Goal: Task Accomplishment & Management: Use online tool/utility

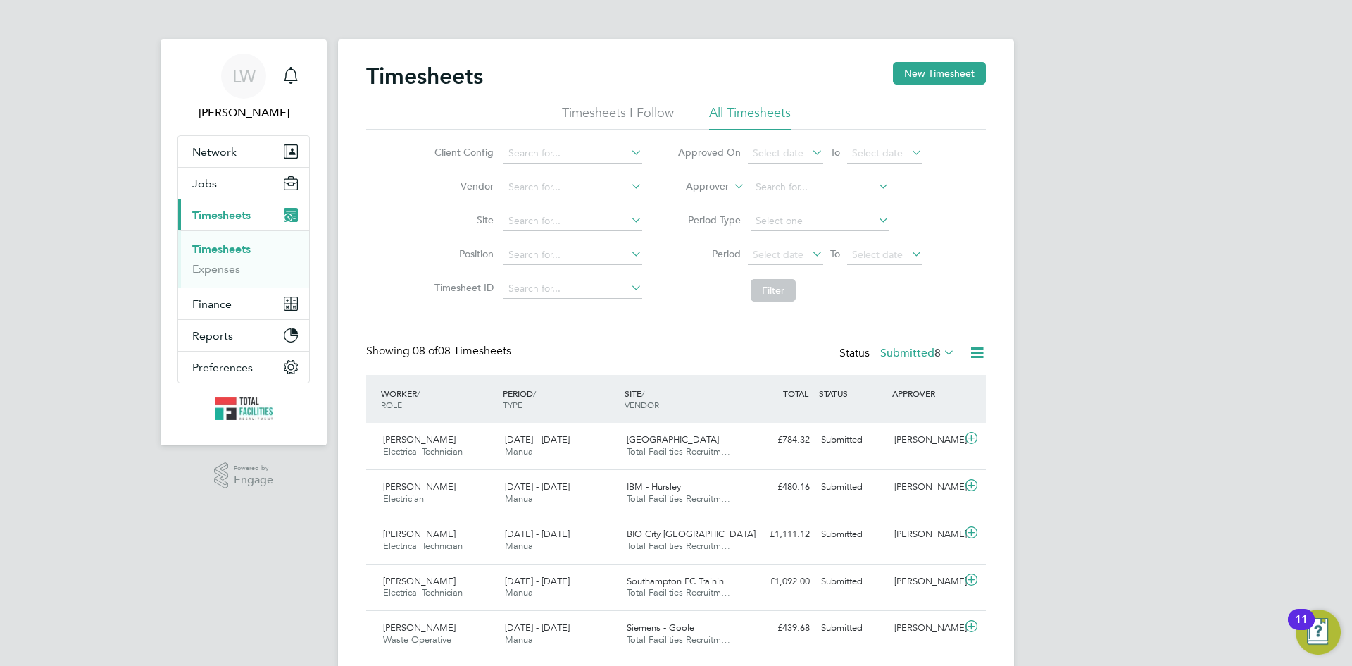
click at [976, 355] on icon at bounding box center [977, 353] width 18 height 18
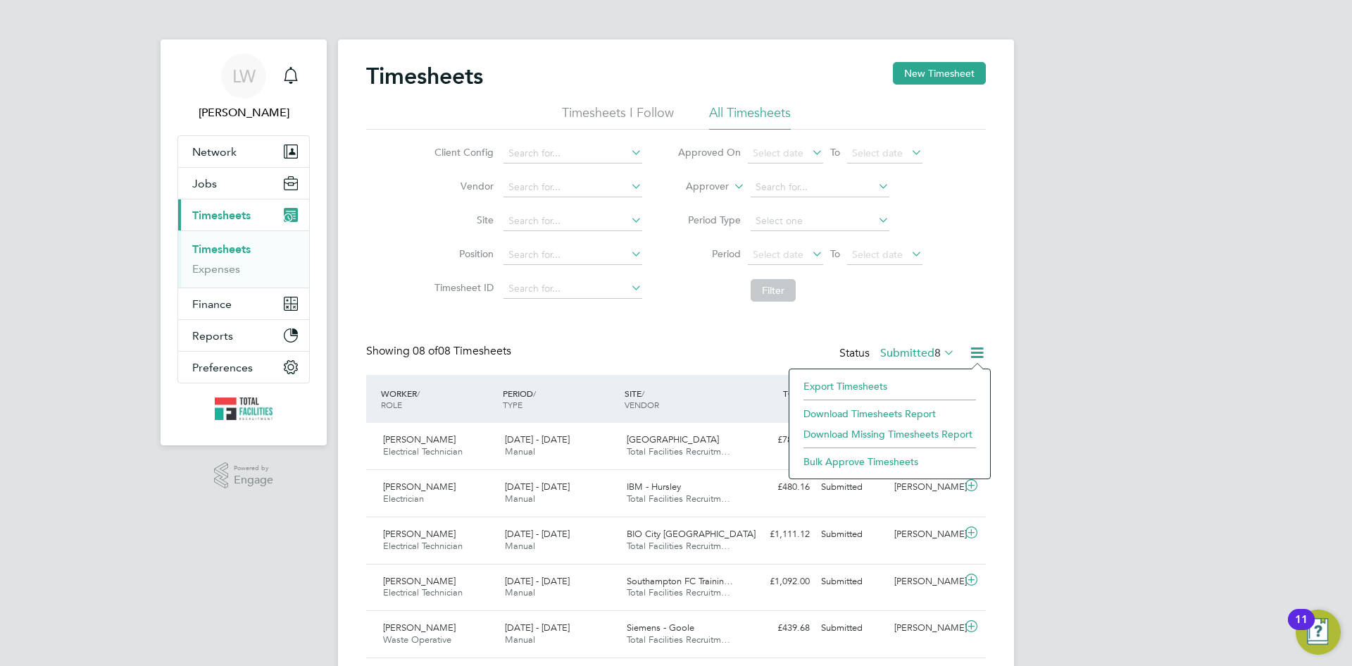
click at [853, 380] on li "Export Timesheets" at bounding box center [890, 386] width 187 height 20
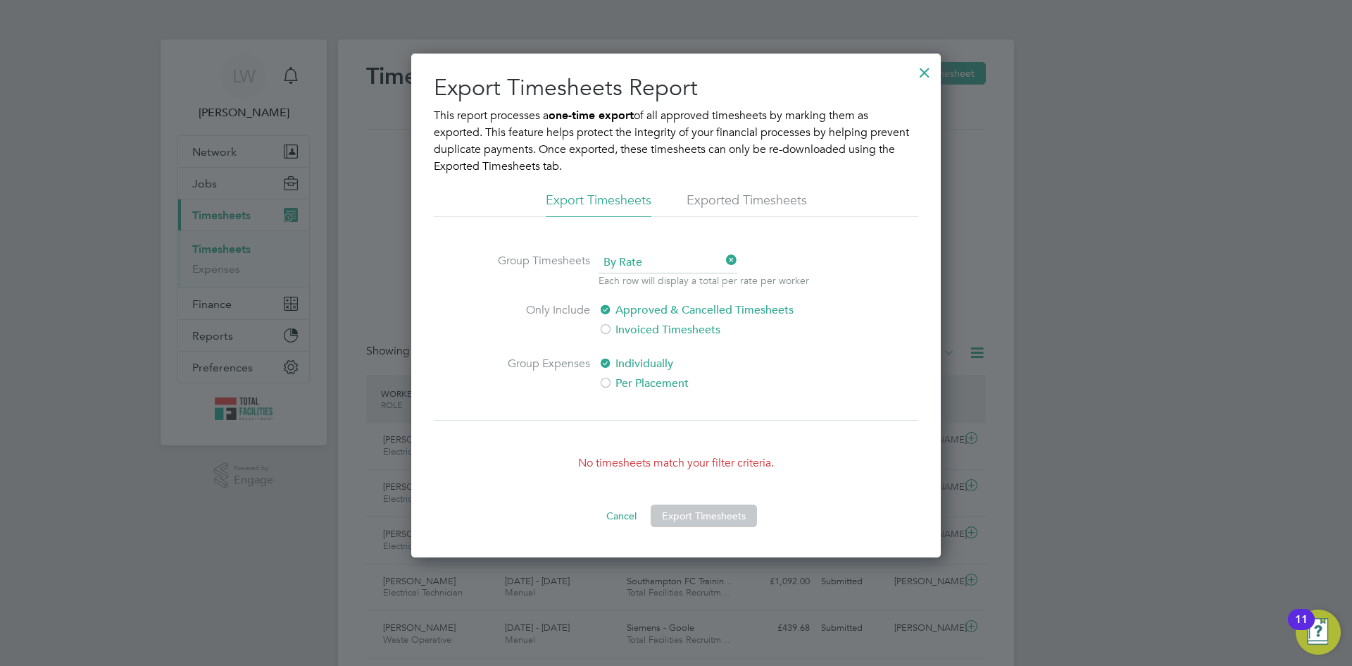
click at [927, 68] on div at bounding box center [924, 68] width 25 height 25
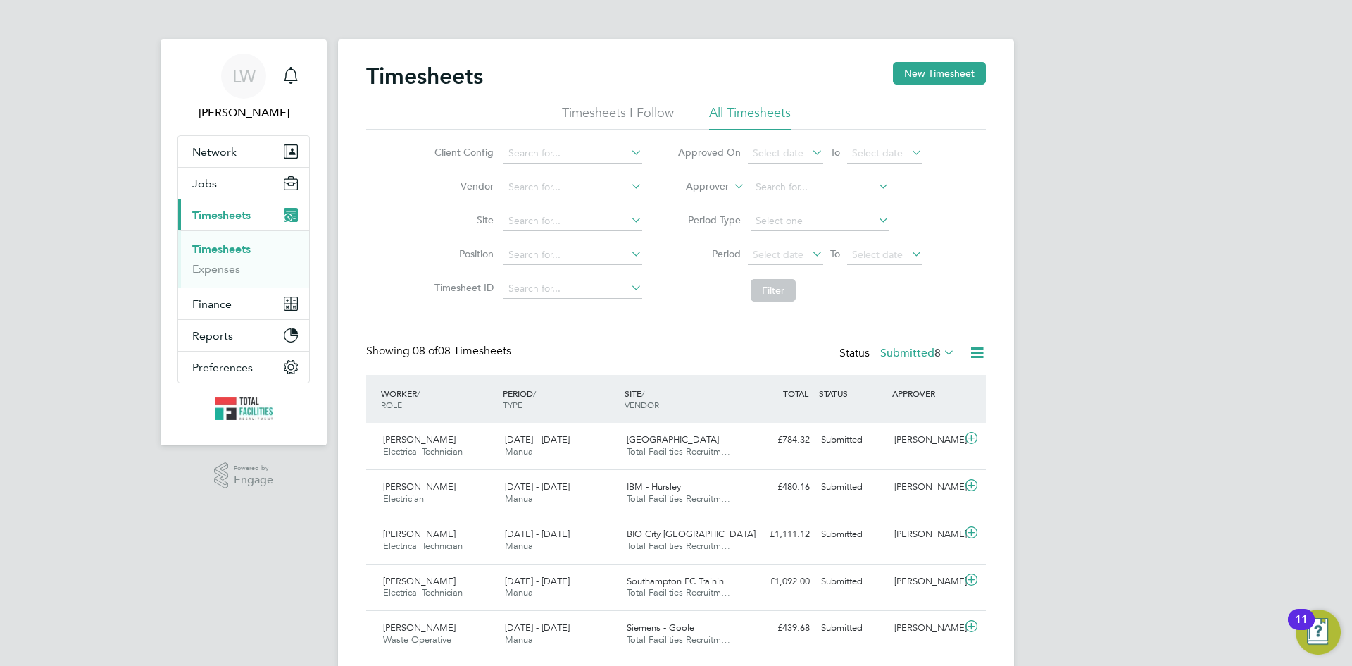
click at [889, 351] on label "Submitted 8" at bounding box center [917, 353] width 75 height 14
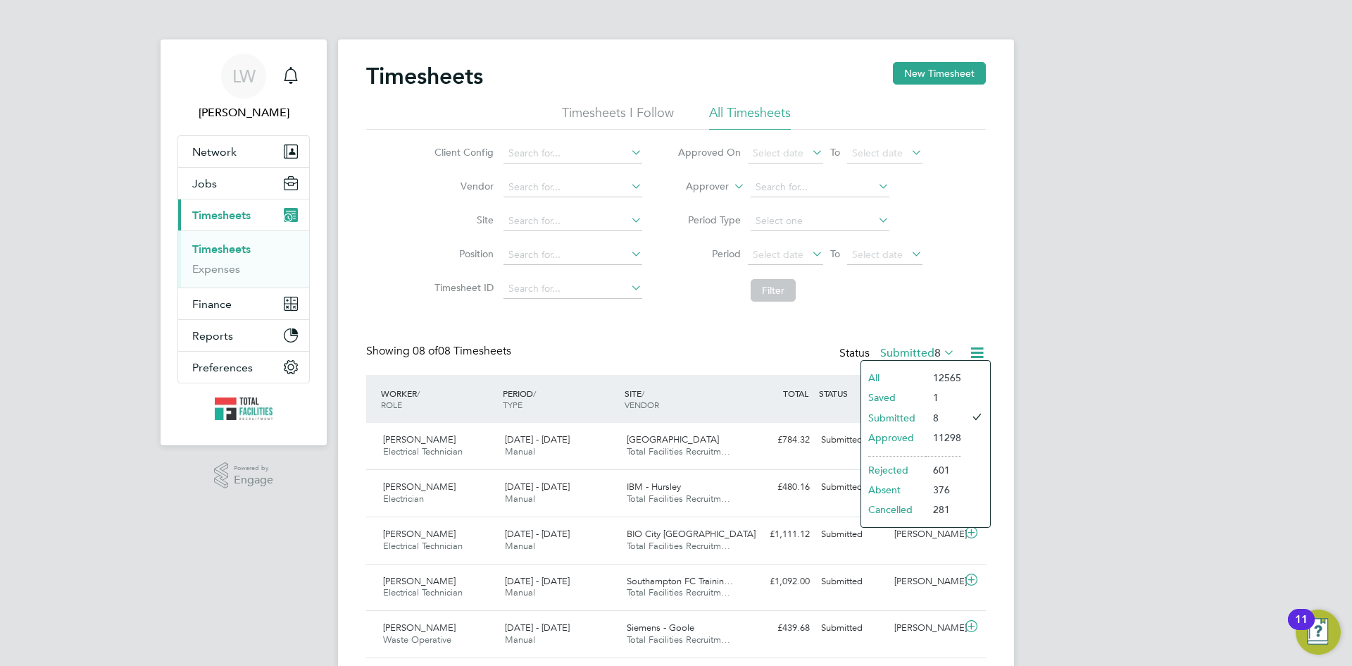
click at [878, 433] on li "Approved" at bounding box center [893, 438] width 65 height 20
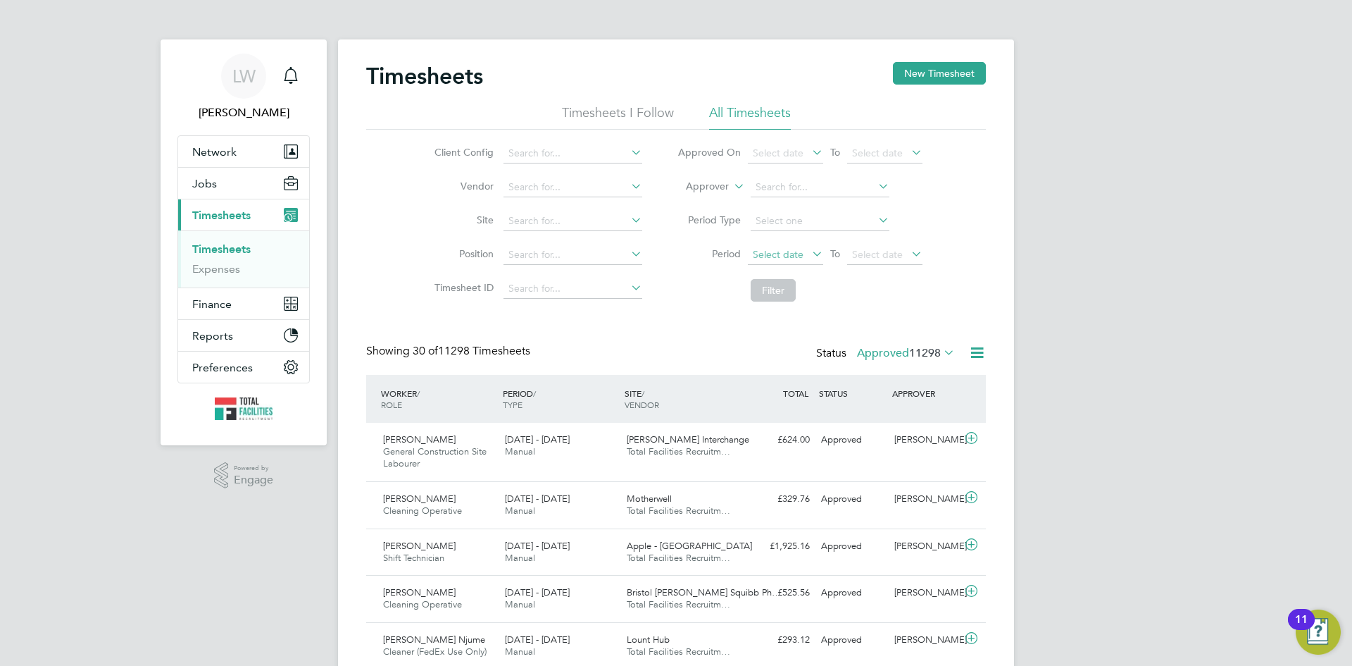
click at [763, 254] on span "Select date" at bounding box center [778, 254] width 51 height 13
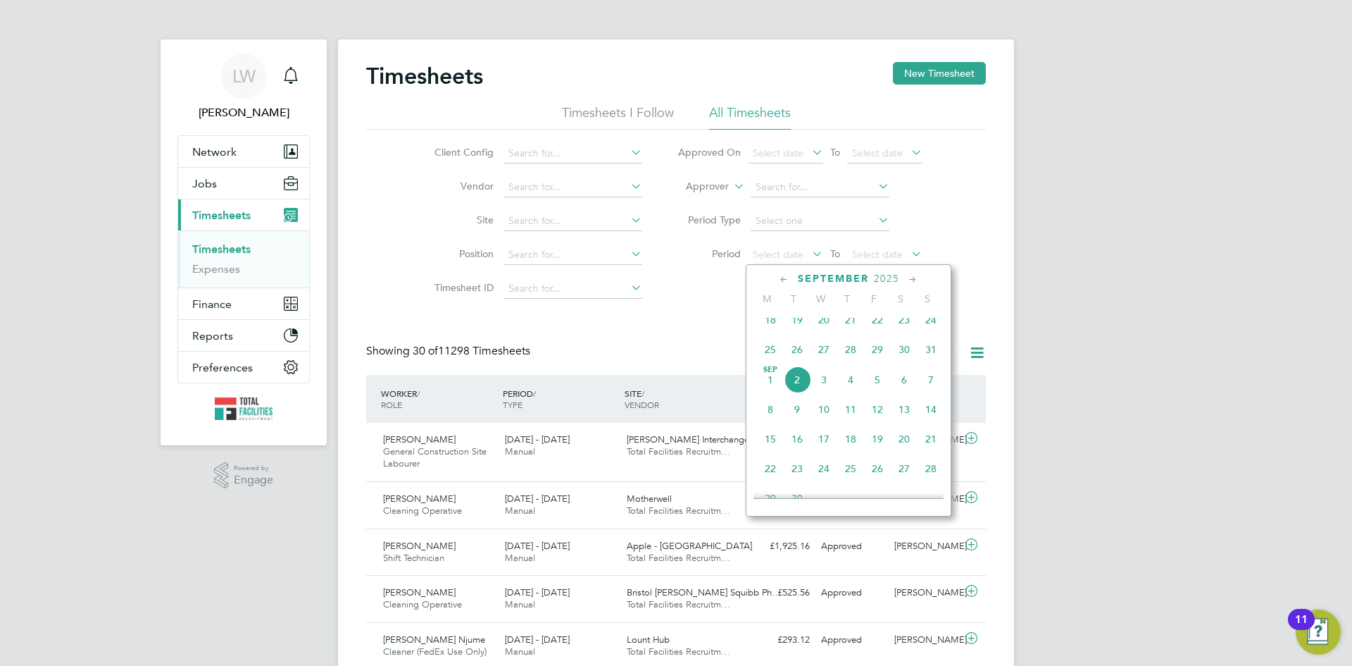
click at [906, 325] on span "23" at bounding box center [904, 319] width 27 height 27
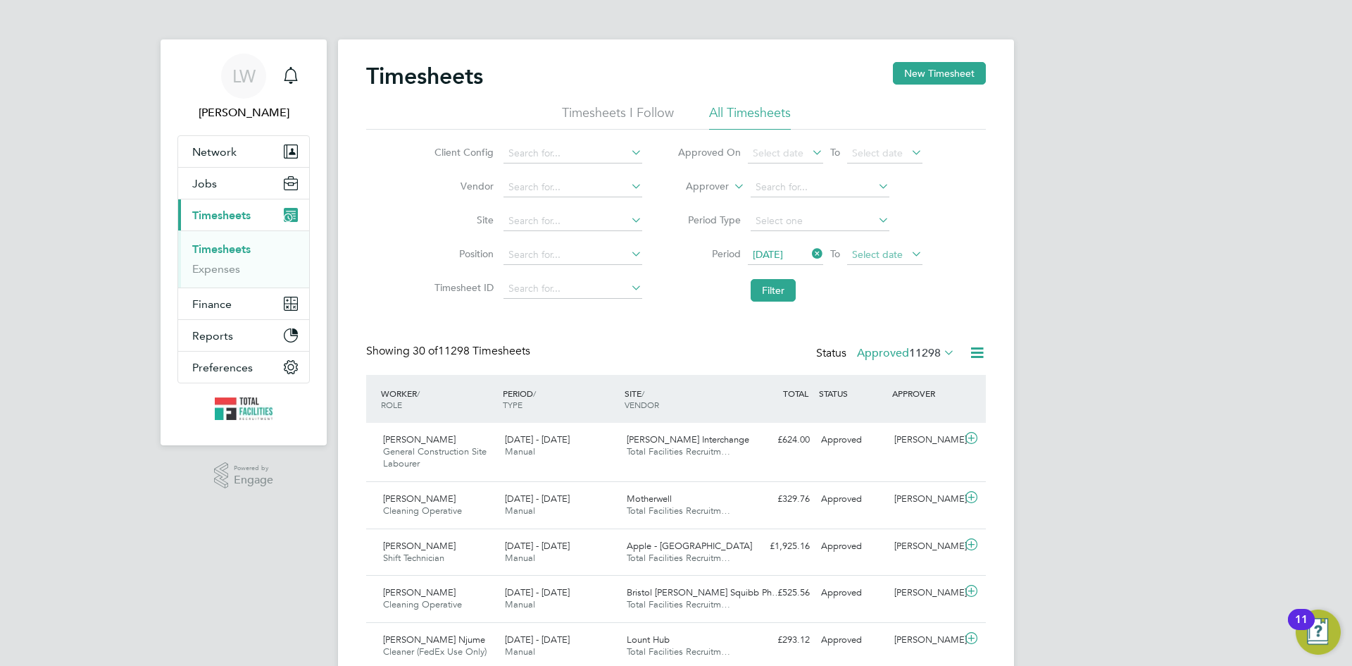
click at [901, 250] on span "Select date" at bounding box center [877, 254] width 51 height 13
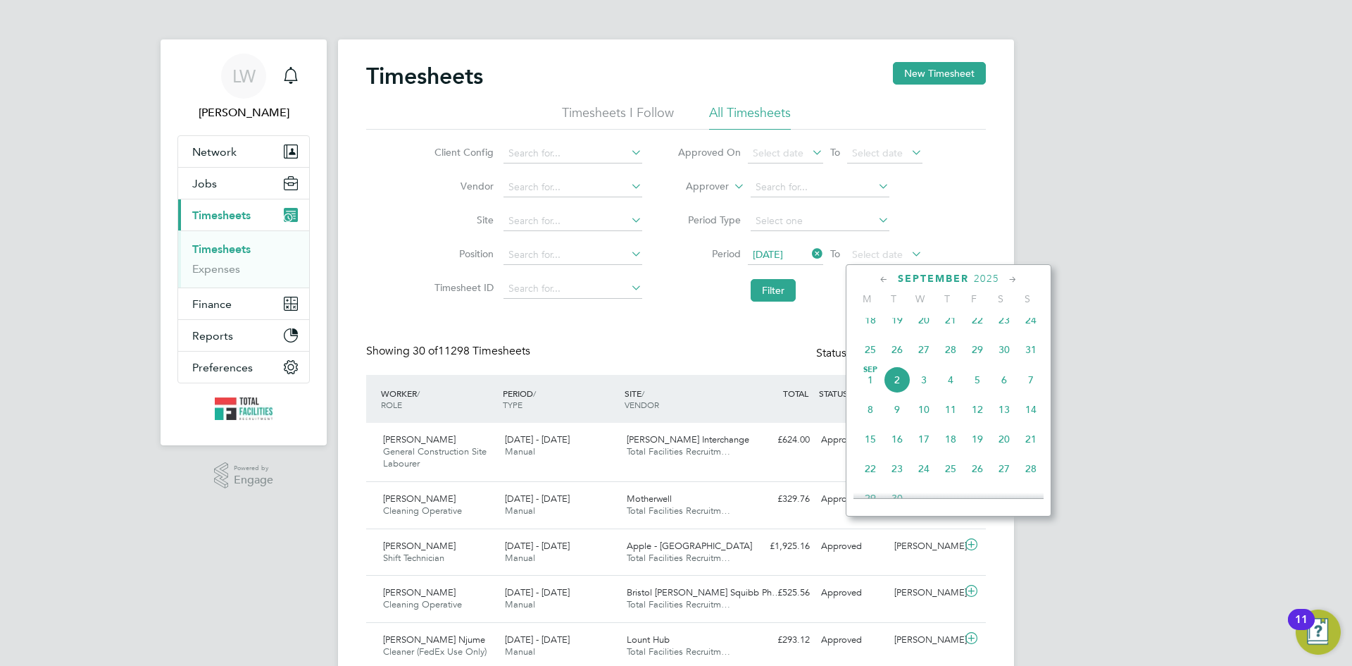
click at [1029, 358] on span "31" at bounding box center [1031, 349] width 27 height 27
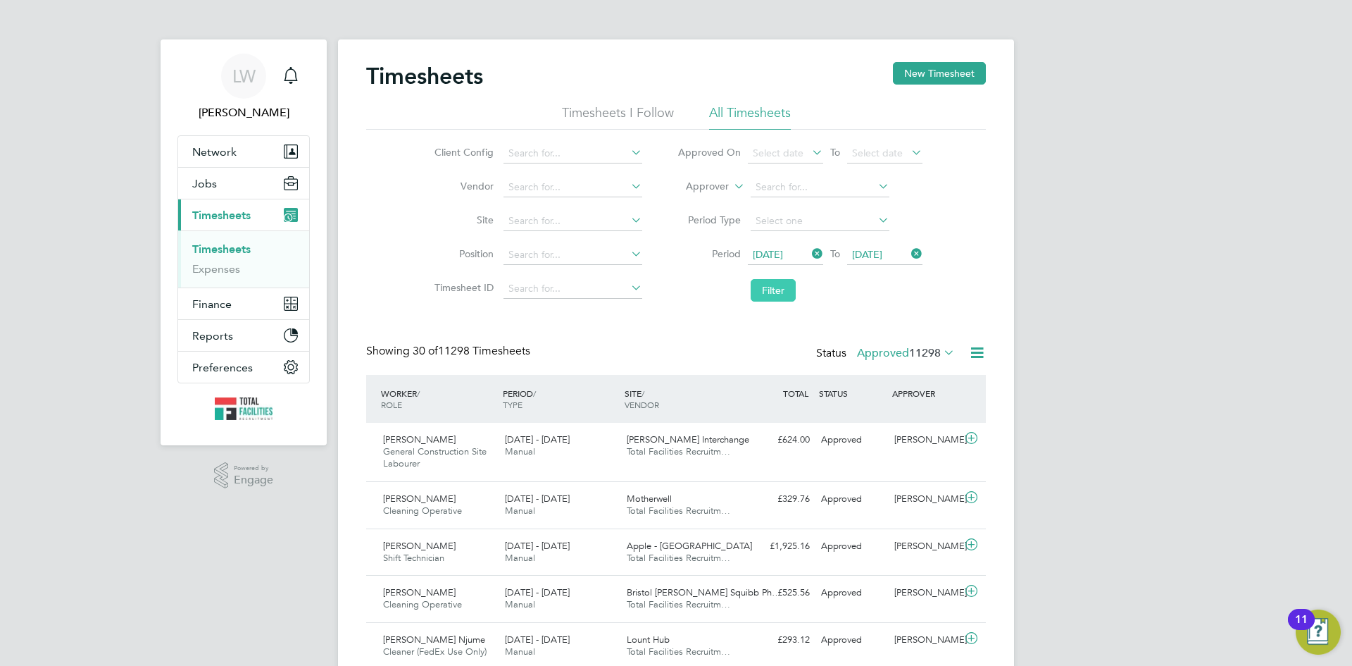
click at [758, 293] on button "Filter" at bounding box center [773, 290] width 45 height 23
click at [972, 354] on icon at bounding box center [977, 353] width 18 height 18
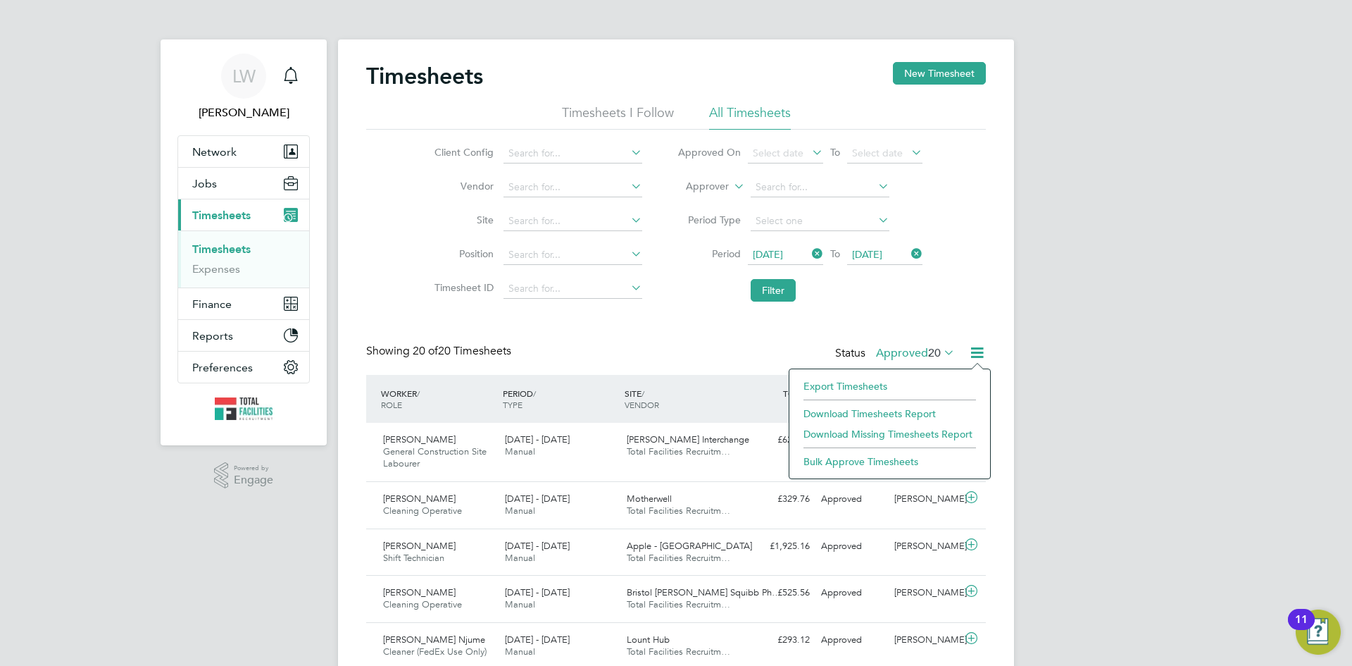
click at [849, 413] on li "Download Timesheets Report" at bounding box center [890, 414] width 187 height 20
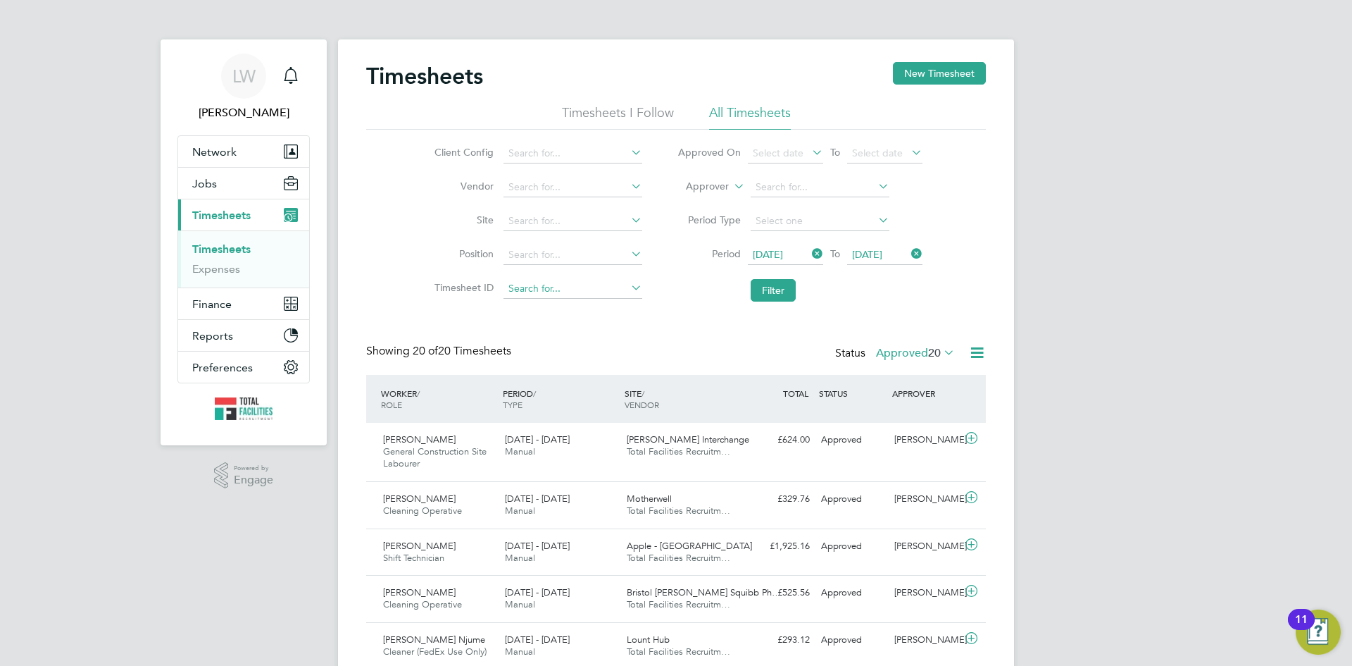
click at [564, 291] on input at bounding box center [573, 289] width 139 height 20
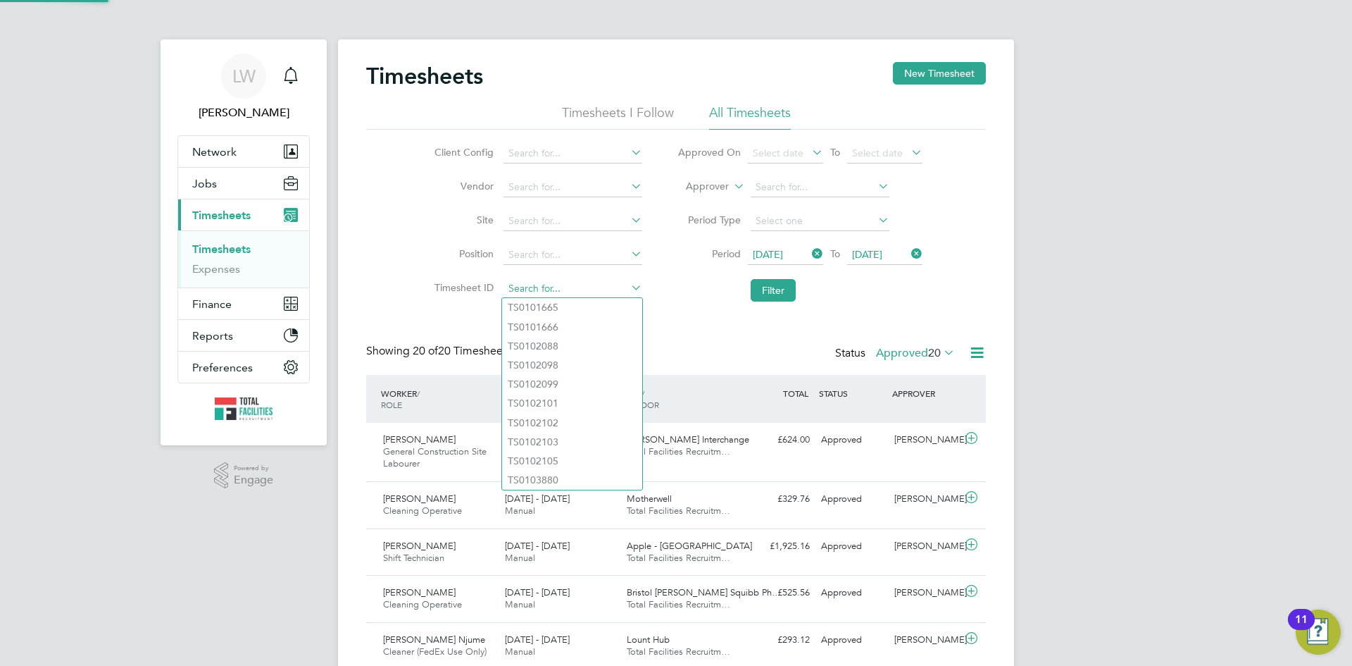
paste input "TS1812089"
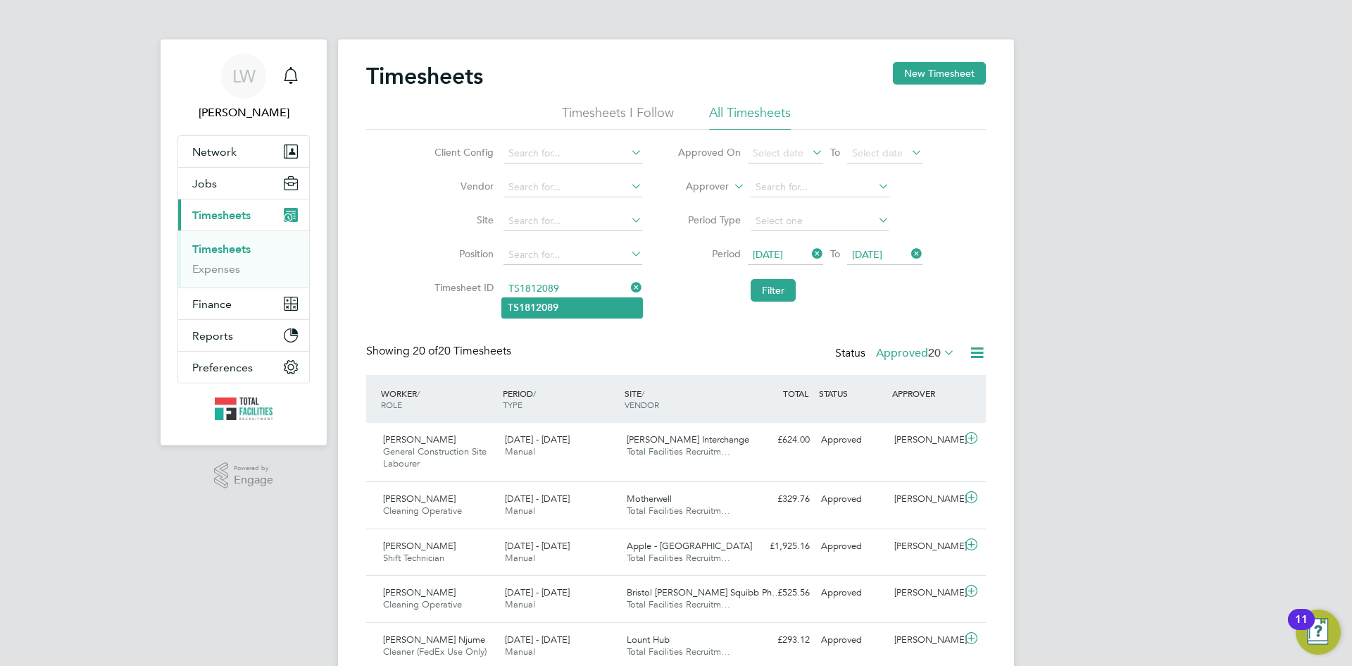
type input "TS1812089"
click at [564, 301] on li "TS1812089" at bounding box center [572, 307] width 140 height 19
click at [765, 289] on button "Filter" at bounding box center [773, 290] width 45 height 23
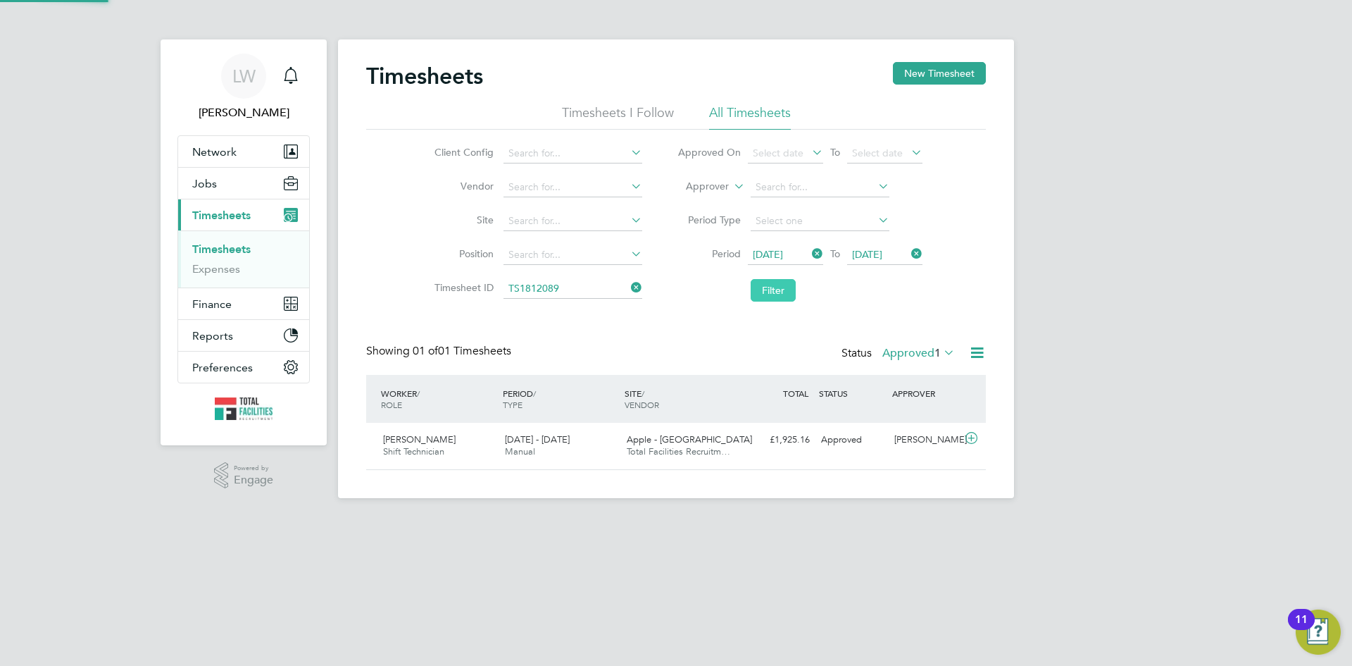
scroll to position [36, 123]
click at [719, 441] on div "Apple - [GEOGRAPHIC_DATA] Total Facilities Recruitm…" at bounding box center [682, 445] width 122 height 35
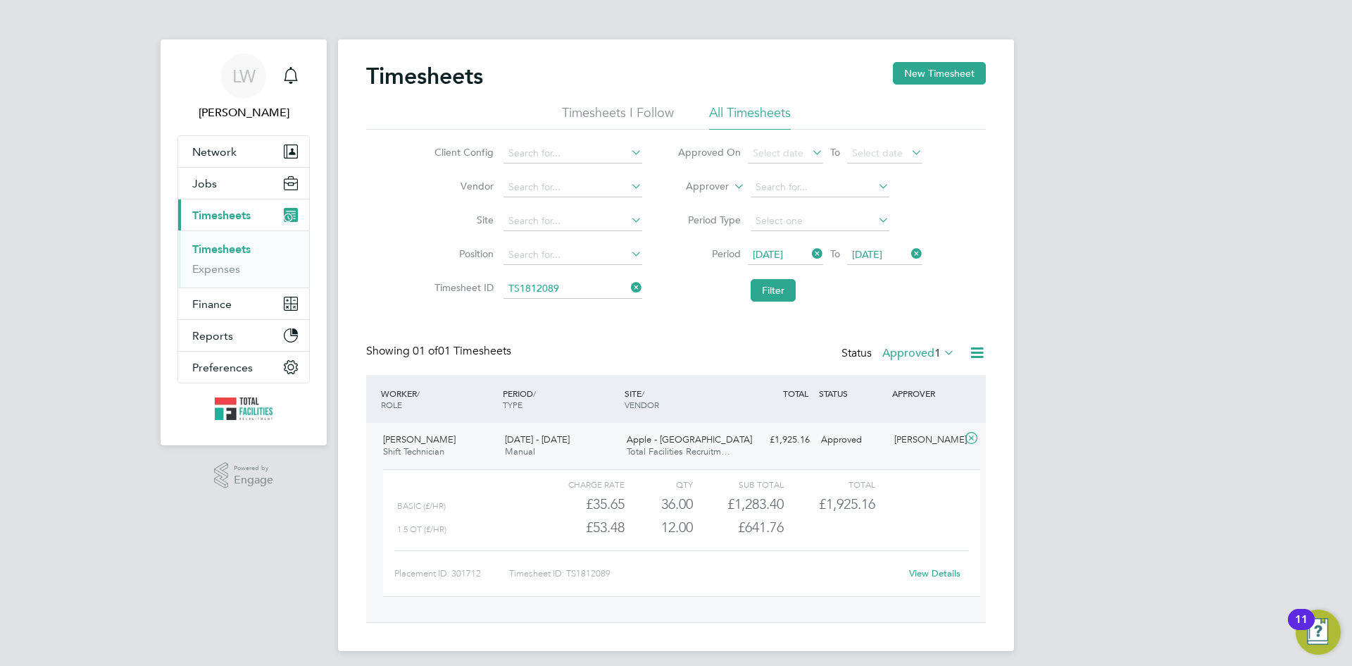
scroll to position [8, 0]
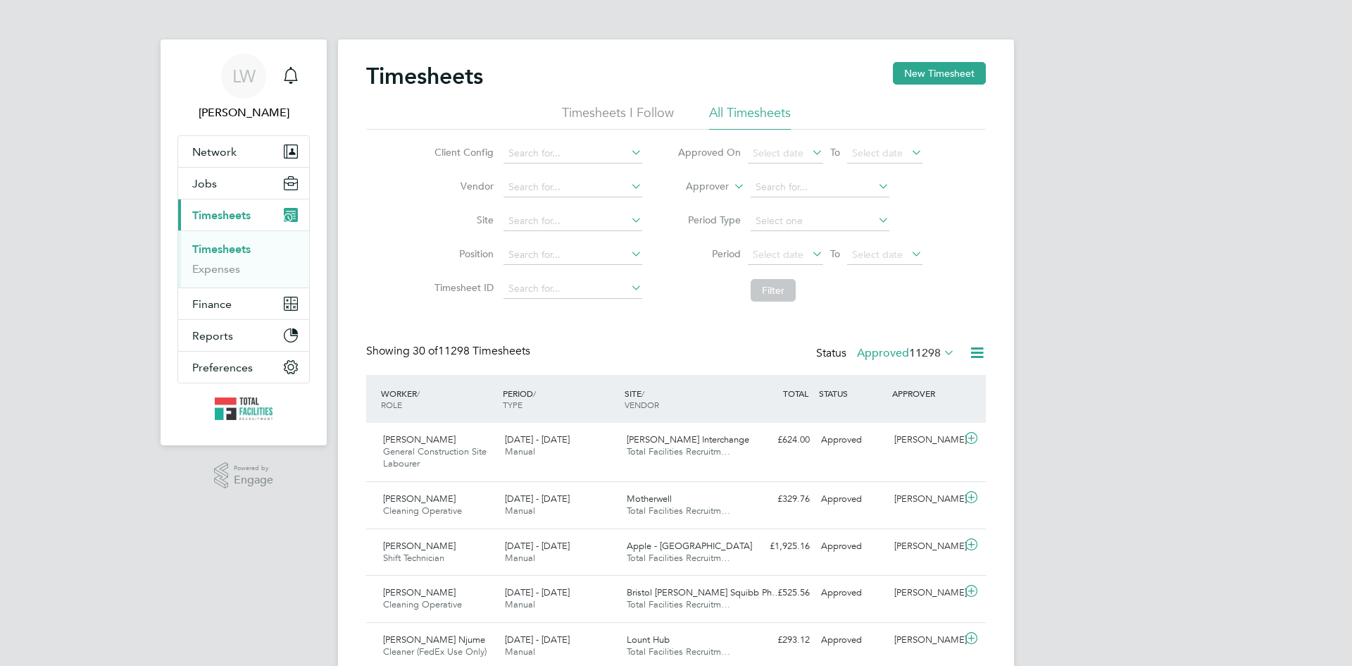
click at [979, 345] on icon at bounding box center [977, 353] width 18 height 18
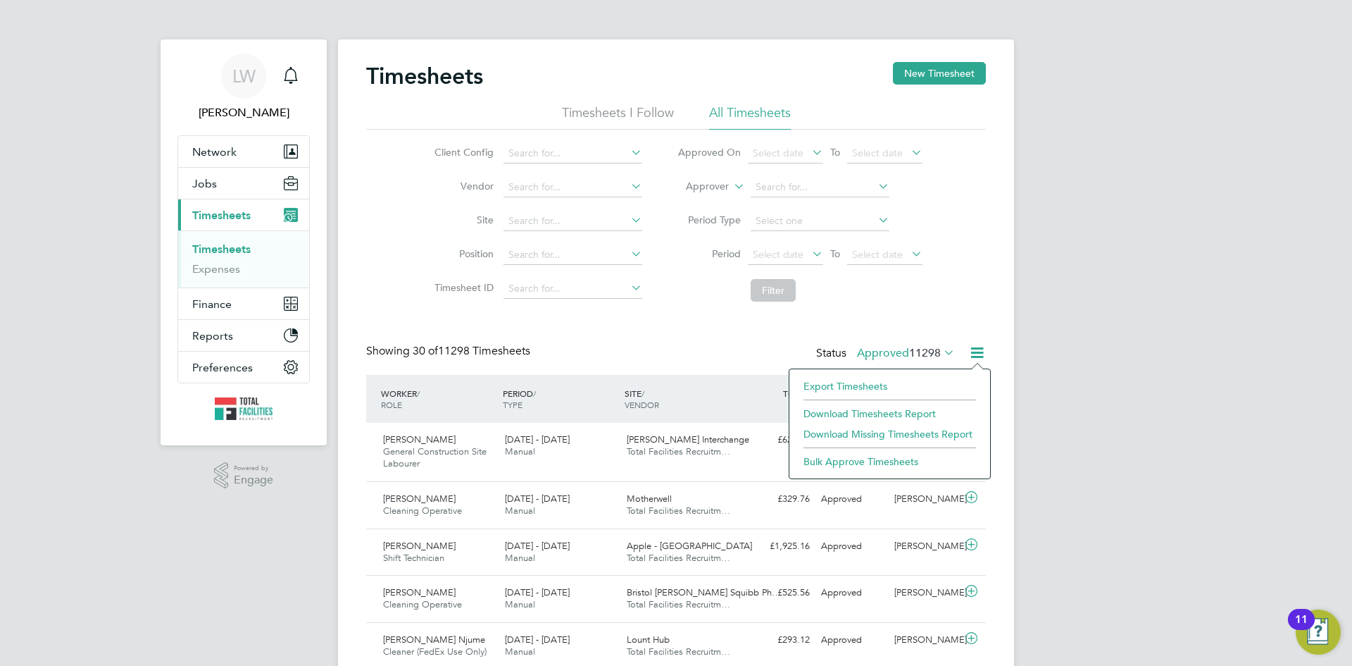
click at [869, 385] on li "Export Timesheets" at bounding box center [890, 386] width 187 height 20
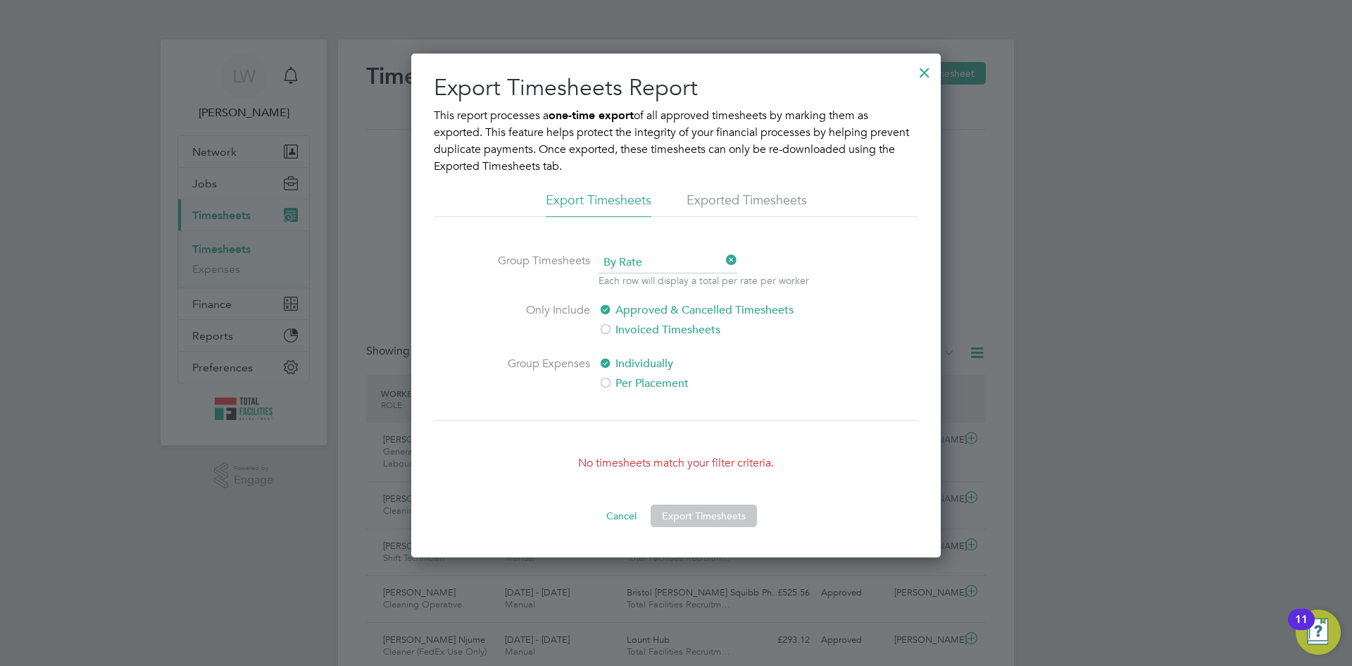
click at [926, 67] on div at bounding box center [924, 68] width 25 height 25
